Goal: Task Accomplishment & Management: Manage account settings

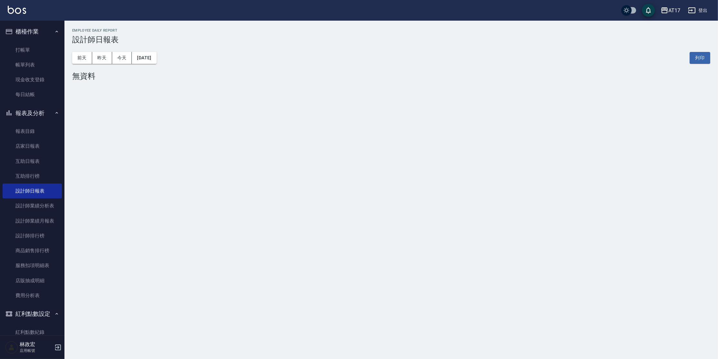
scroll to position [14, 0]
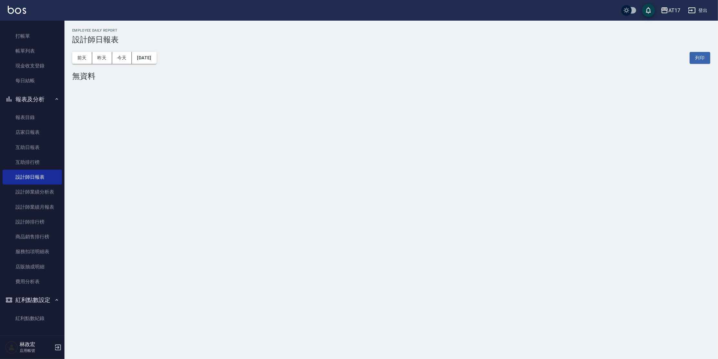
click at [698, 14] on button "登出" at bounding box center [698, 11] width 25 height 12
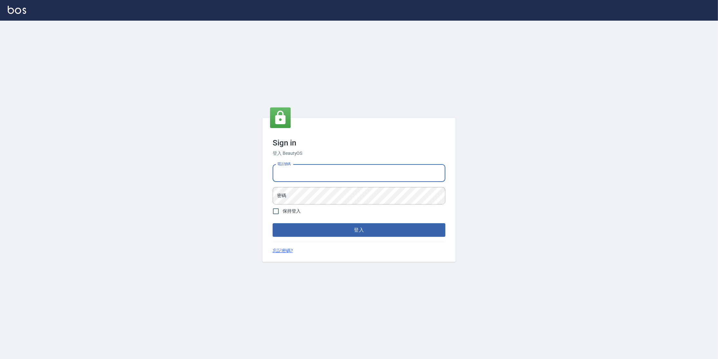
click at [380, 176] on input "電話號碼" at bounding box center [359, 172] width 173 height 17
type input "0963199014"
click at [273, 223] on button "登入" at bounding box center [359, 230] width 173 height 14
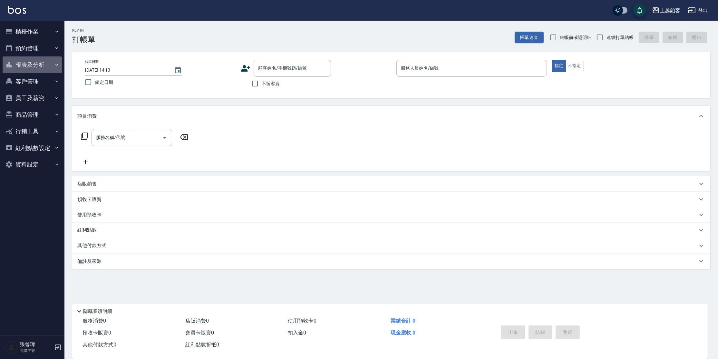
click at [30, 67] on button "報表及分析" at bounding box center [32, 64] width 59 height 17
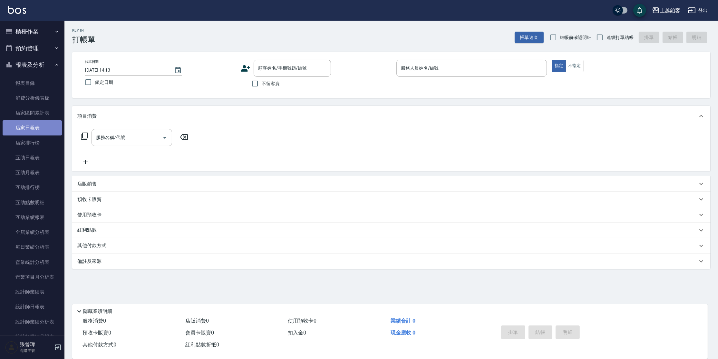
click at [45, 132] on link "店家日報表" at bounding box center [32, 127] width 59 height 15
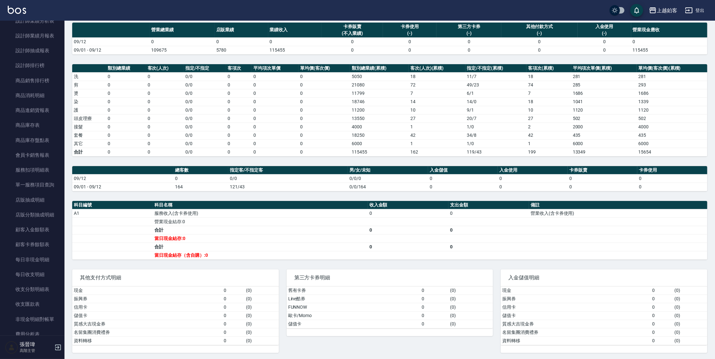
scroll to position [302, 0]
click at [39, 289] on link "收支分類明細表" at bounding box center [32, 288] width 59 height 15
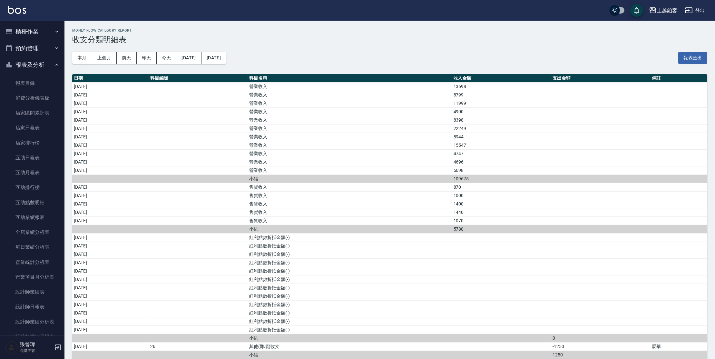
click at [25, 28] on button "櫃檯作業" at bounding box center [32, 31] width 59 height 17
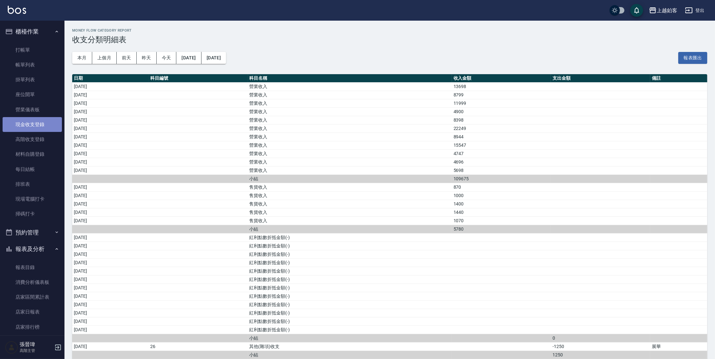
click at [44, 120] on link "現金收支登錄" at bounding box center [32, 124] width 59 height 15
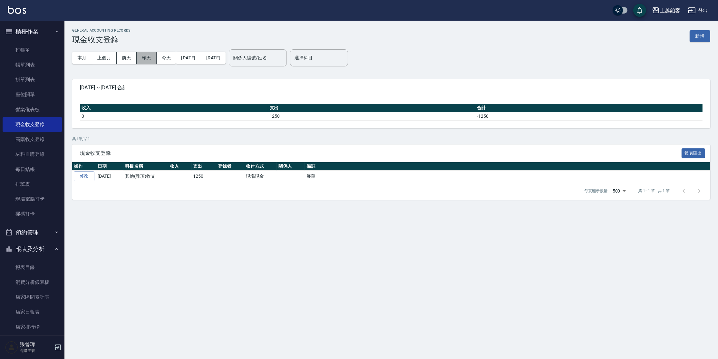
click at [145, 54] on button "昨天" at bounding box center [147, 58] width 20 height 12
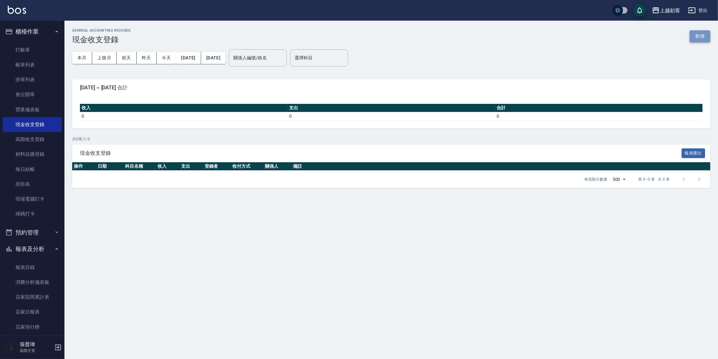
click at [693, 35] on button "新增" at bounding box center [700, 36] width 21 height 12
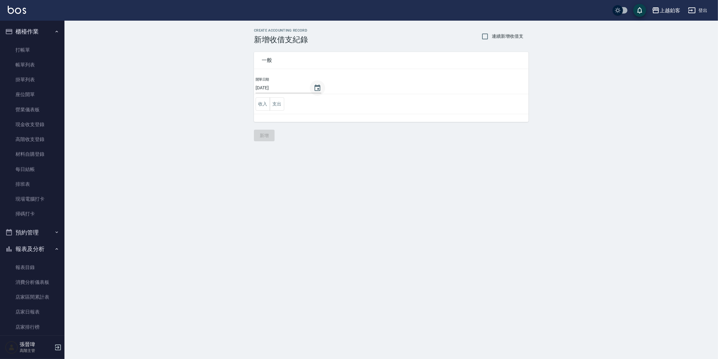
click at [314, 87] on icon "Choose date, selected date is 2025-09-12" at bounding box center [318, 88] width 8 height 8
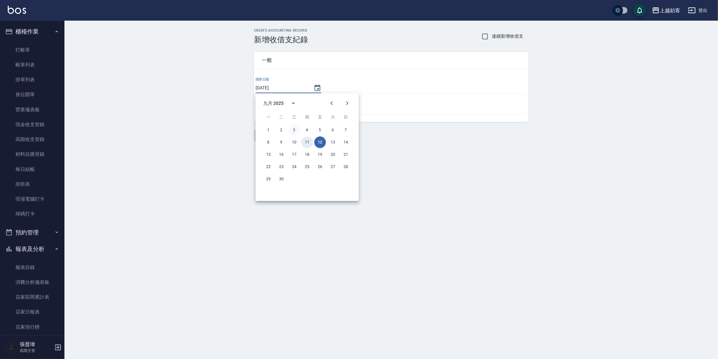
drag, startPoint x: 308, startPoint y: 142, endPoint x: 294, endPoint y: 132, distance: 17.1
click at [303, 143] on button "11" at bounding box center [307, 142] width 12 height 12
type input "[DATE]"
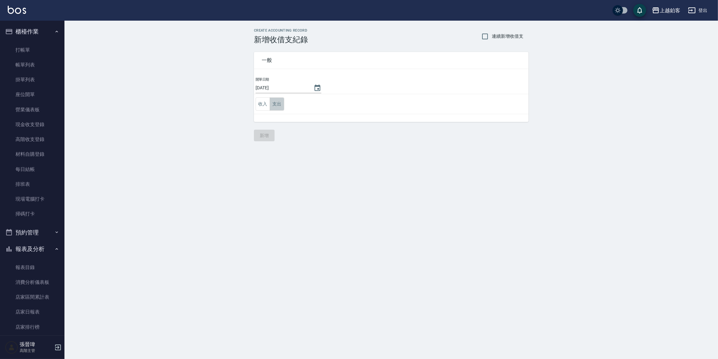
click at [273, 105] on button "支出" at bounding box center [277, 103] width 15 height 13
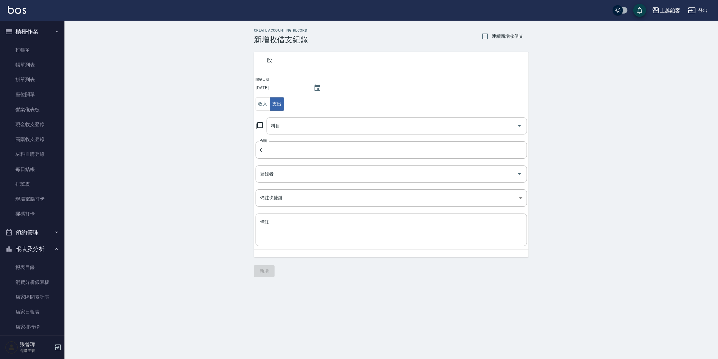
click at [297, 128] on input "科目" at bounding box center [392, 125] width 245 height 11
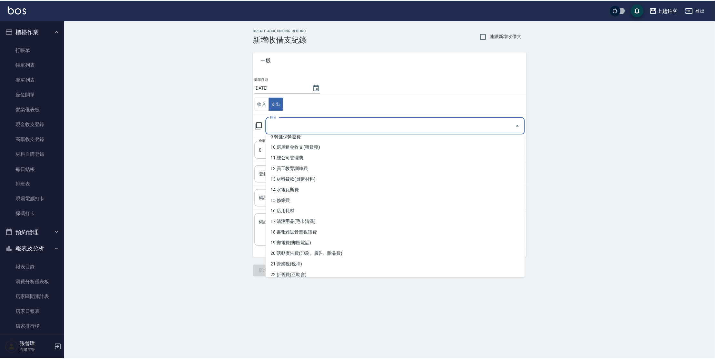
scroll to position [107, 0]
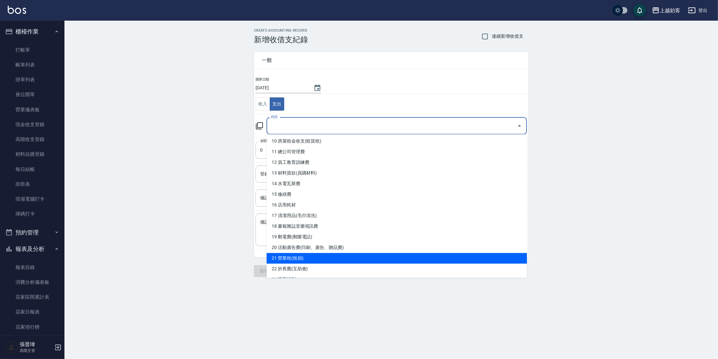
click at [283, 258] on li "21 營業稅(稅捐)" at bounding box center [397, 258] width 261 height 11
type input "21 營業稅(稅捐)"
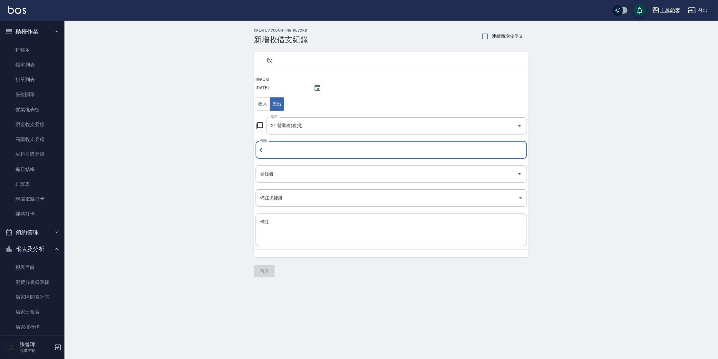
click at [305, 147] on input "0" at bounding box center [392, 149] width 272 height 17
type input "02500"
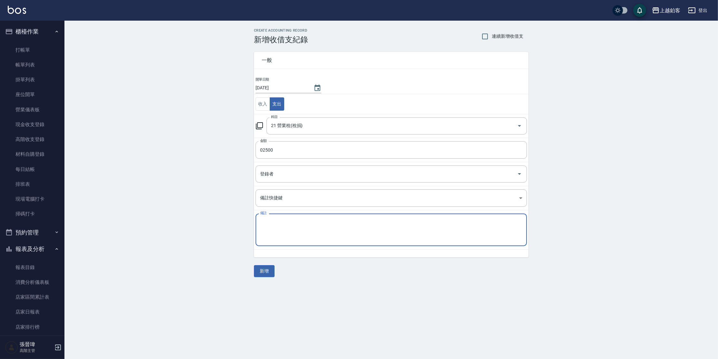
click at [278, 222] on textarea "備註" at bounding box center [391, 230] width 262 height 22
type textarea "z"
drag, startPoint x: 343, startPoint y: 223, endPoint x: 339, endPoint y: 223, distance: 4.2
click at [343, 223] on textarea "備註" at bounding box center [391, 230] width 262 height 22
type textarea "分次"
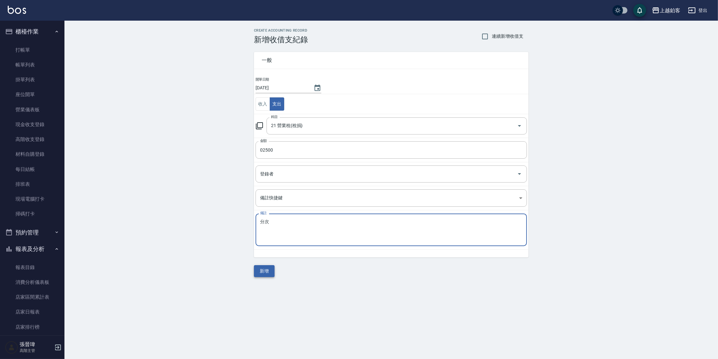
click at [265, 276] on button "新增" at bounding box center [264, 271] width 21 height 12
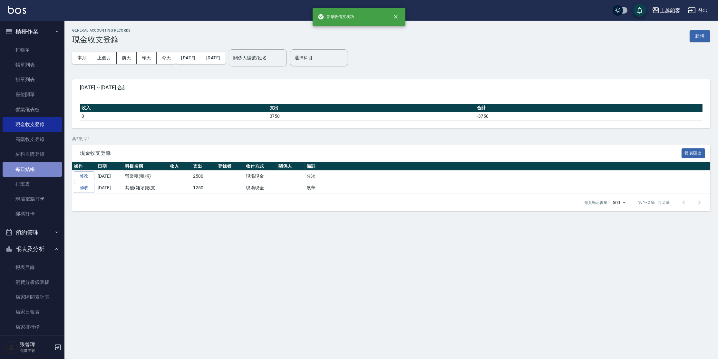
click at [40, 169] on link "每日結帳" at bounding box center [32, 169] width 59 height 15
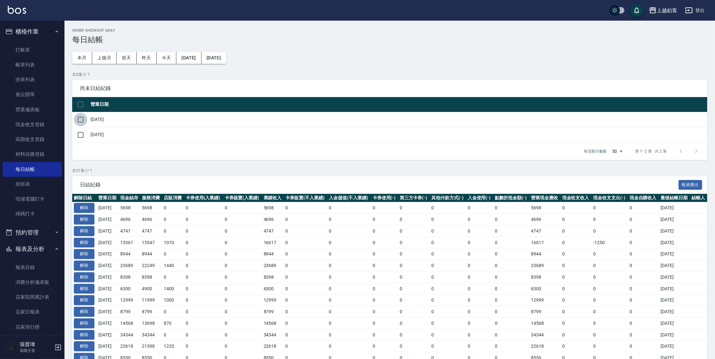
click at [84, 122] on input "checkbox" at bounding box center [81, 120] width 14 height 14
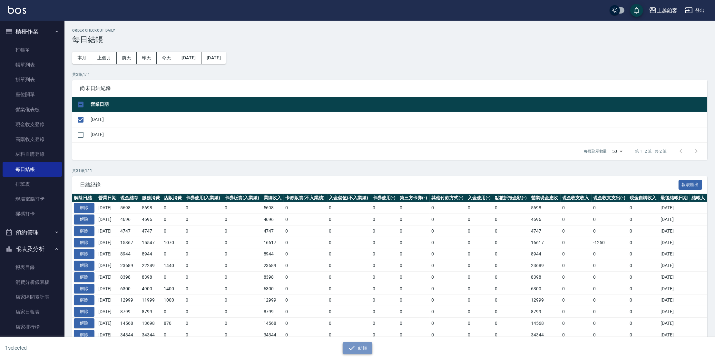
click at [347, 346] on button "結帳" at bounding box center [358, 348] width 30 height 12
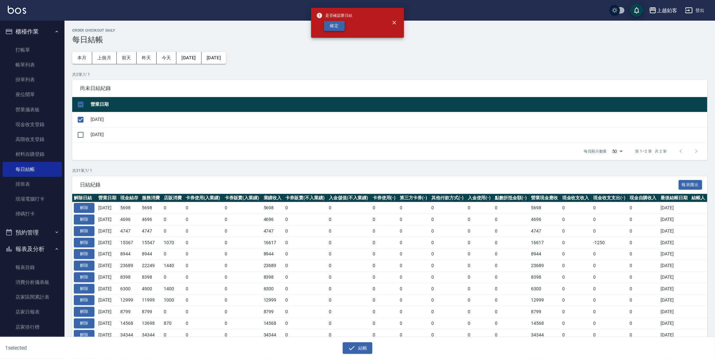
click at [339, 26] on button "確定" at bounding box center [334, 26] width 21 height 10
checkbox input "false"
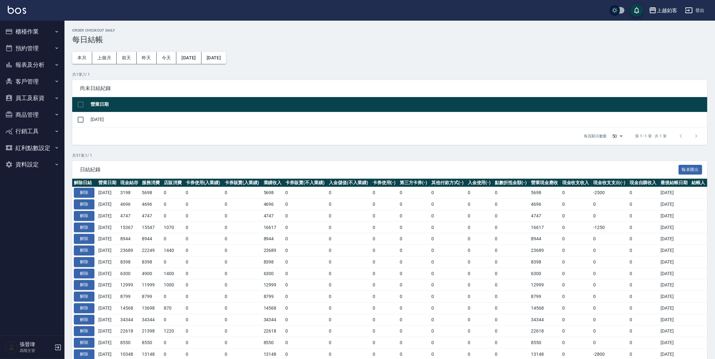
click at [34, 33] on button "櫃檯作業" at bounding box center [32, 31] width 59 height 17
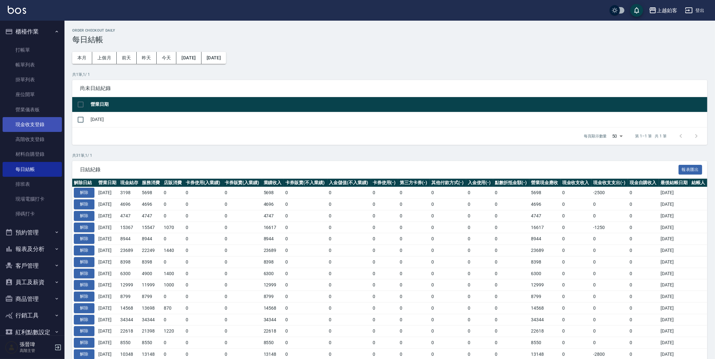
click at [36, 125] on link "現金收支登錄" at bounding box center [32, 124] width 59 height 15
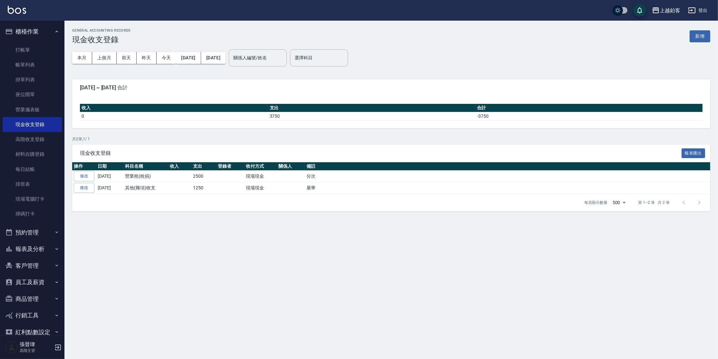
click at [711, 37] on div "GENERAL ACCOUNTING RECORDS 現金收支登錄 新增 本月 上個月 前天 昨天 今天 2025/09/01 2025/09/12 關係人編…" at bounding box center [391, 120] width 654 height 198
click at [701, 36] on button "新增" at bounding box center [700, 36] width 21 height 12
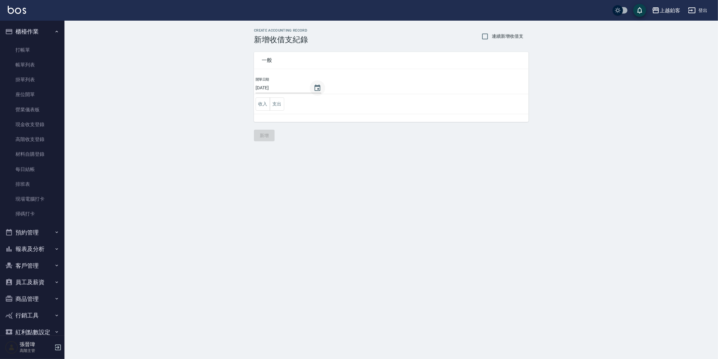
click at [315, 88] on icon "Choose date, selected date is 2025-09-12" at bounding box center [318, 87] width 6 height 6
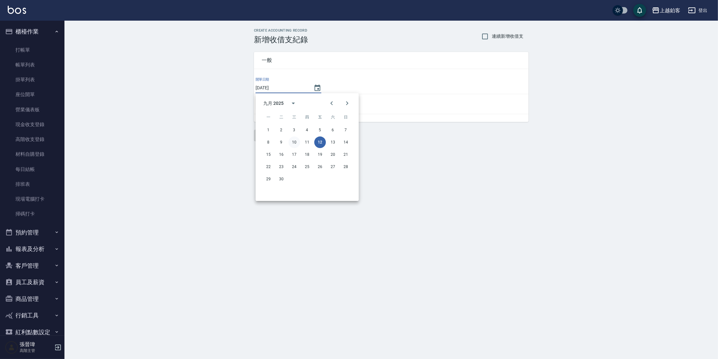
click at [297, 142] on button "10" at bounding box center [295, 142] width 12 height 12
type input "[DATE]"
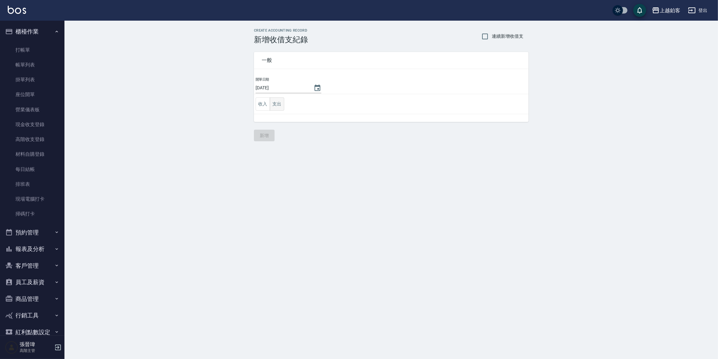
click at [274, 109] on button "支出" at bounding box center [277, 103] width 15 height 13
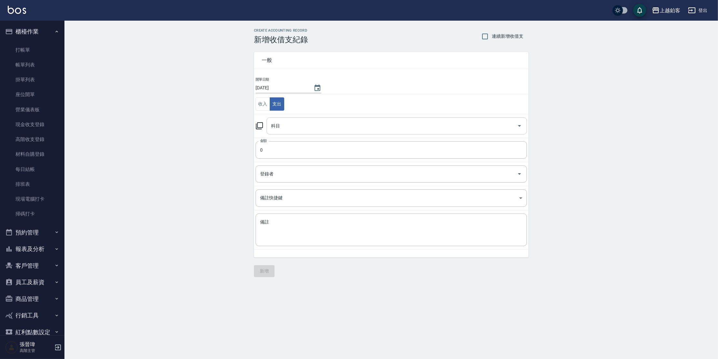
click at [276, 127] on input "科目" at bounding box center [392, 125] width 245 height 11
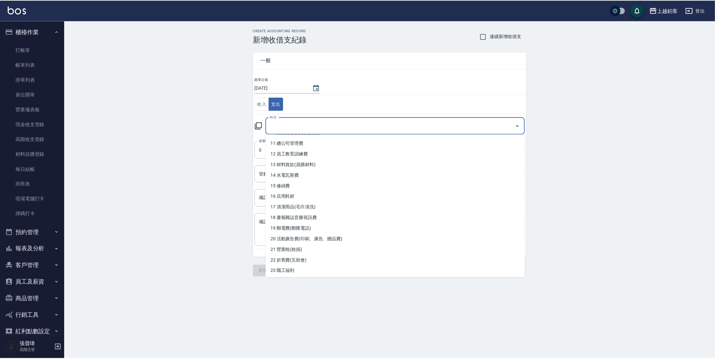
scroll to position [125, 0]
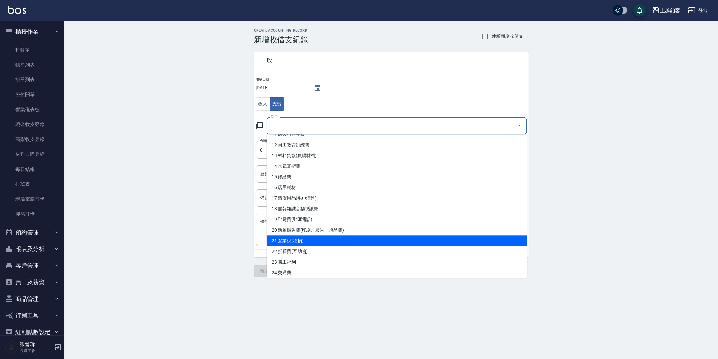
click at [355, 244] on li "21 營業稅(稅捐)" at bounding box center [397, 240] width 261 height 11
type input "21 營業稅(稅捐)"
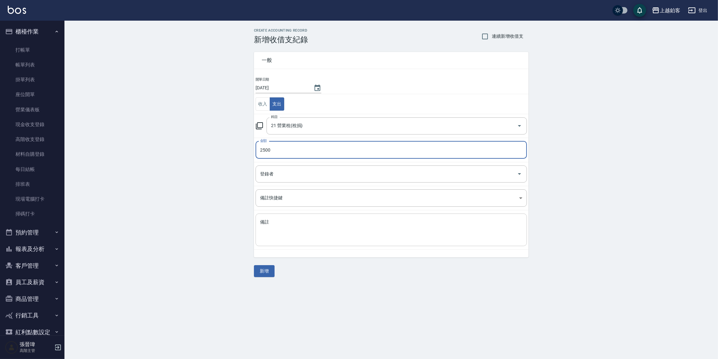
type input "2500"
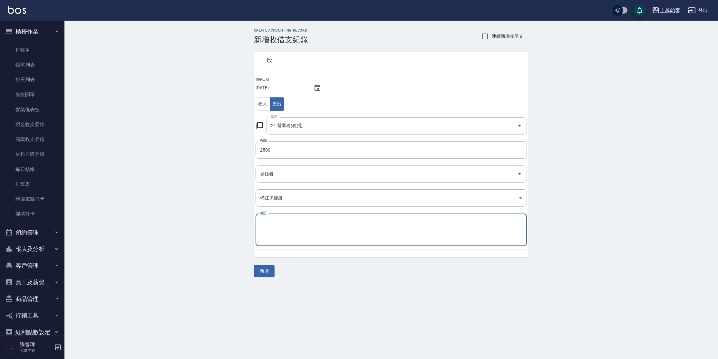
click at [272, 219] on textarea "備註" at bounding box center [391, 230] width 262 height 22
type textarea "分次"
click at [258, 273] on button "新增" at bounding box center [264, 271] width 21 height 12
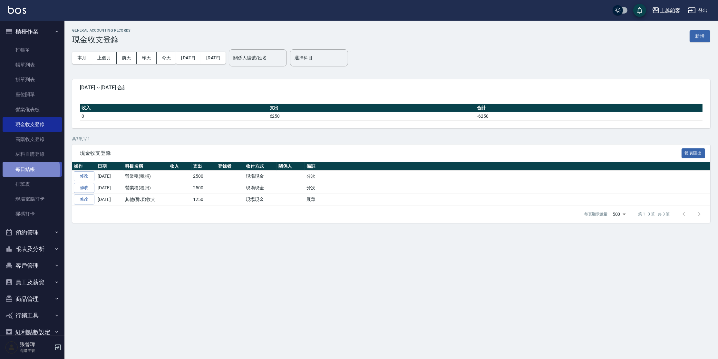
click at [30, 170] on link "每日結帳" at bounding box center [32, 169] width 59 height 15
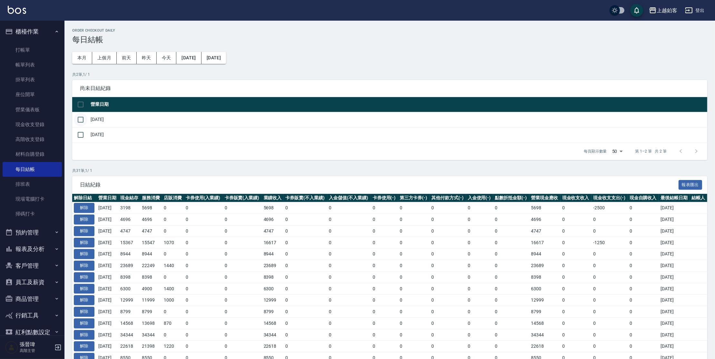
click at [81, 120] on input "checkbox" at bounding box center [81, 120] width 14 height 14
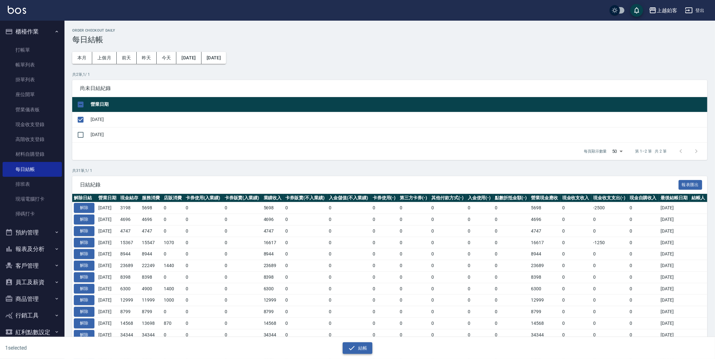
click at [348, 343] on button "結帳" at bounding box center [358, 348] width 30 height 12
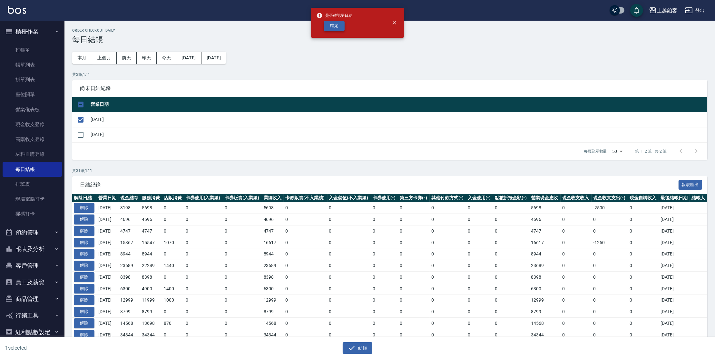
click at [337, 26] on button "確定" at bounding box center [334, 26] width 21 height 10
checkbox input "false"
